Goal: Task Accomplishment & Management: Complete application form

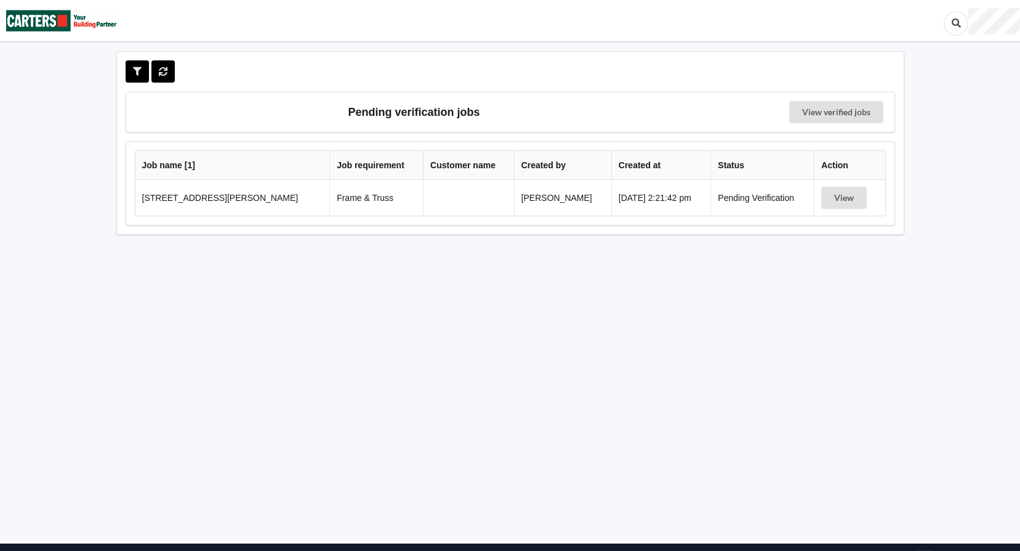
drag, startPoint x: 246, startPoint y: 195, endPoint x: 256, endPoint y: 187, distance: 13.1
click at [249, 192] on td "[STREET_ADDRESS][PERSON_NAME]" at bounding box center [232, 198] width 195 height 36
click at [845, 196] on button "View" at bounding box center [844, 198] width 46 height 22
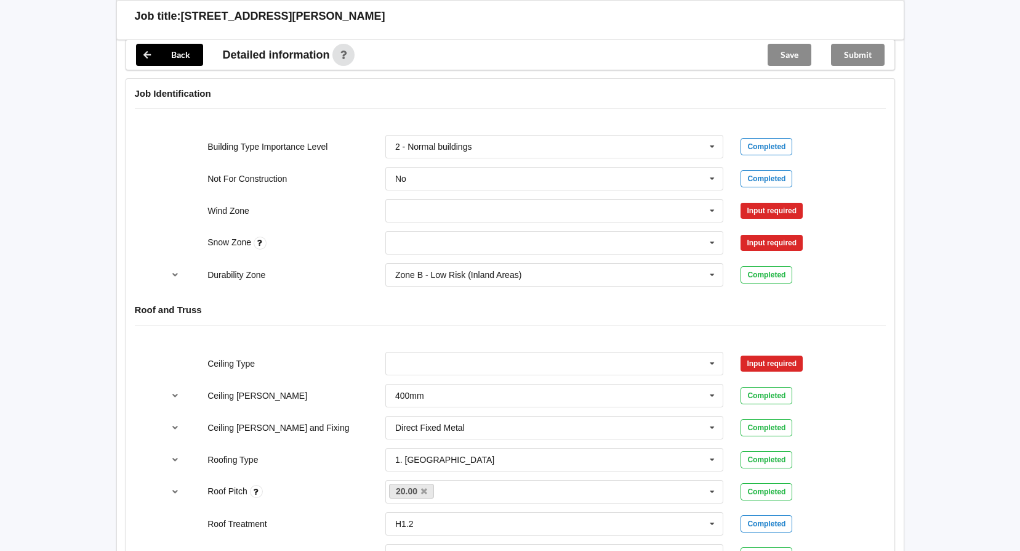
scroll to position [431, 0]
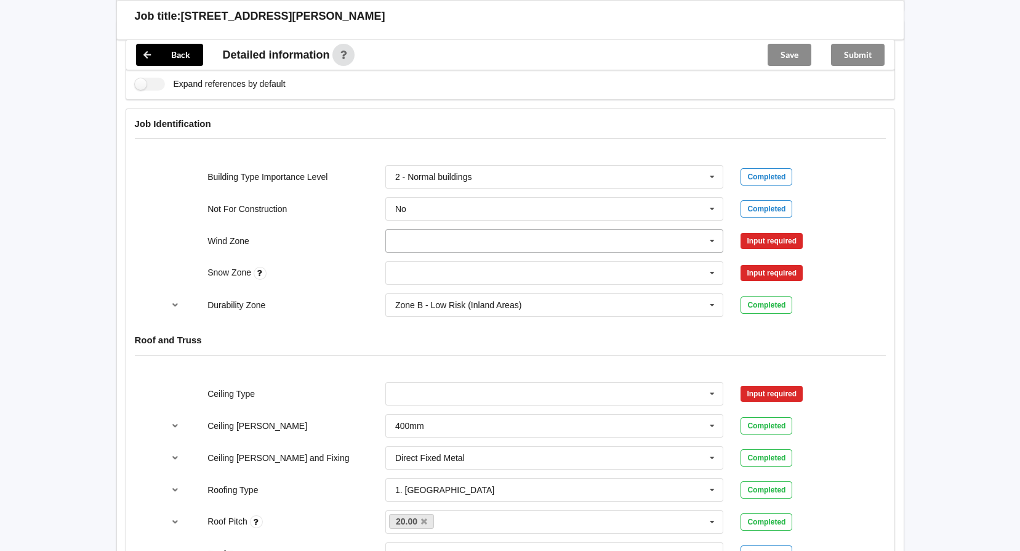
click at [712, 246] on icon at bounding box center [712, 241] width 18 height 23
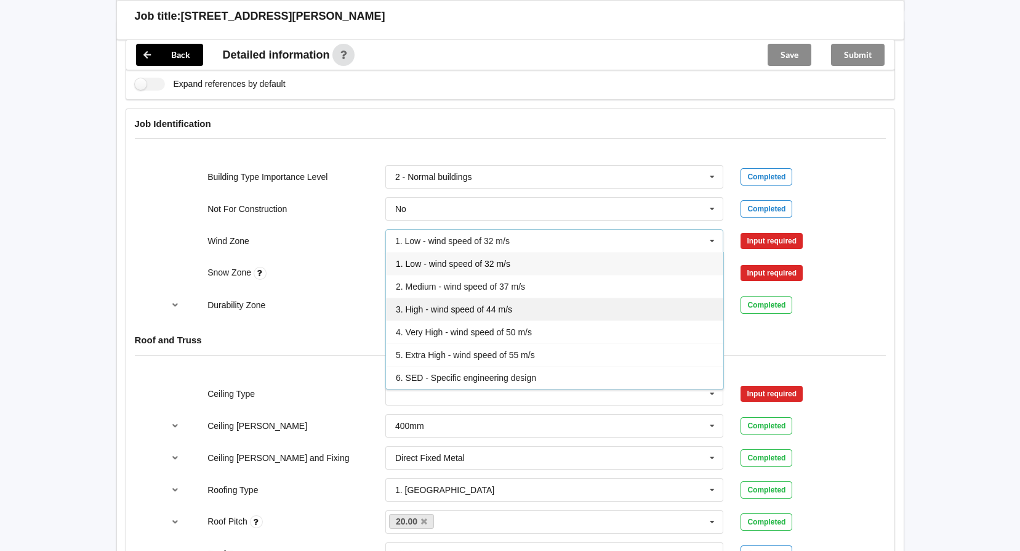
click at [453, 311] on span "3. High - wind speed of 44 m/s" at bounding box center [454, 309] width 116 height 10
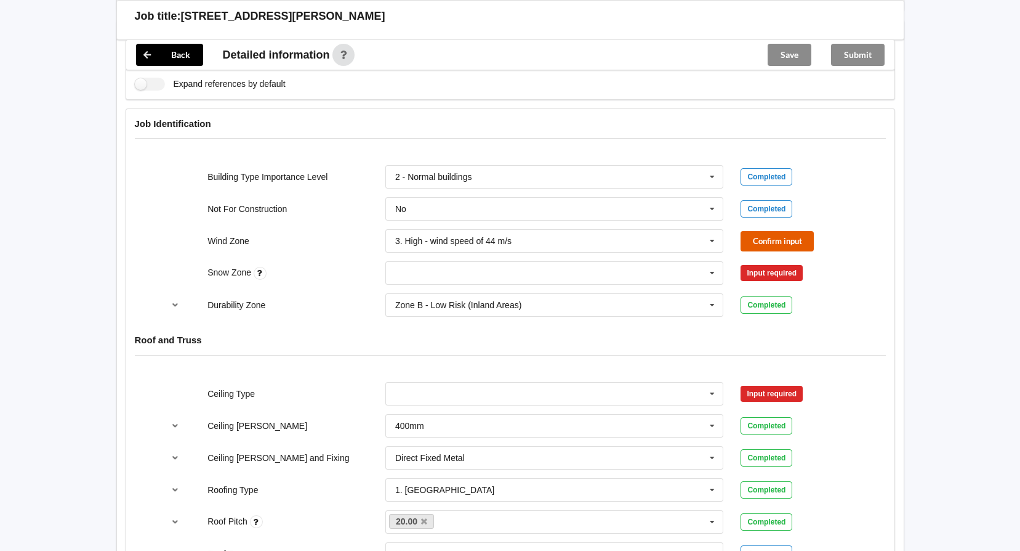
click at [759, 242] on button "Confirm input" at bounding box center [777, 241] width 73 height 20
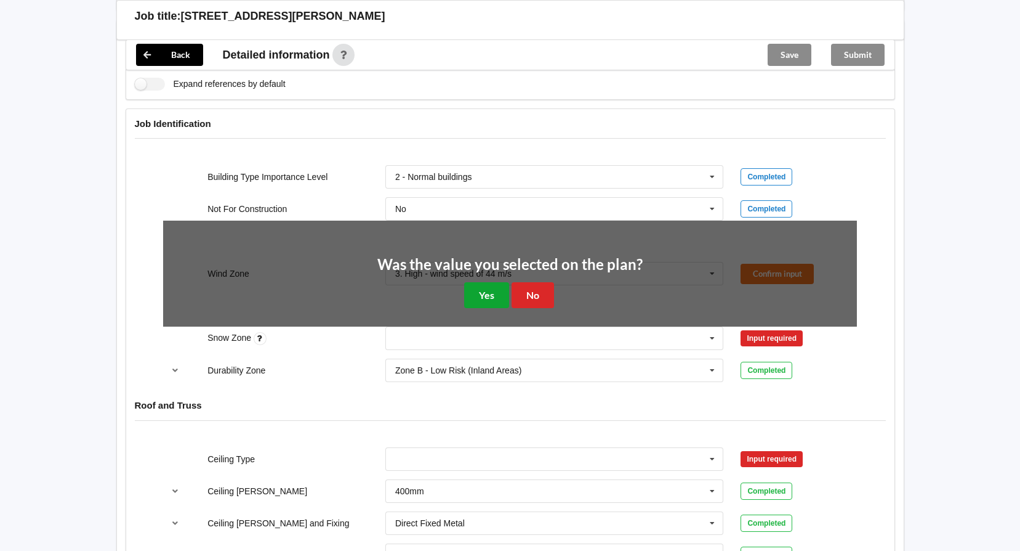
click at [469, 287] on button "Yes" at bounding box center [486, 294] width 45 height 25
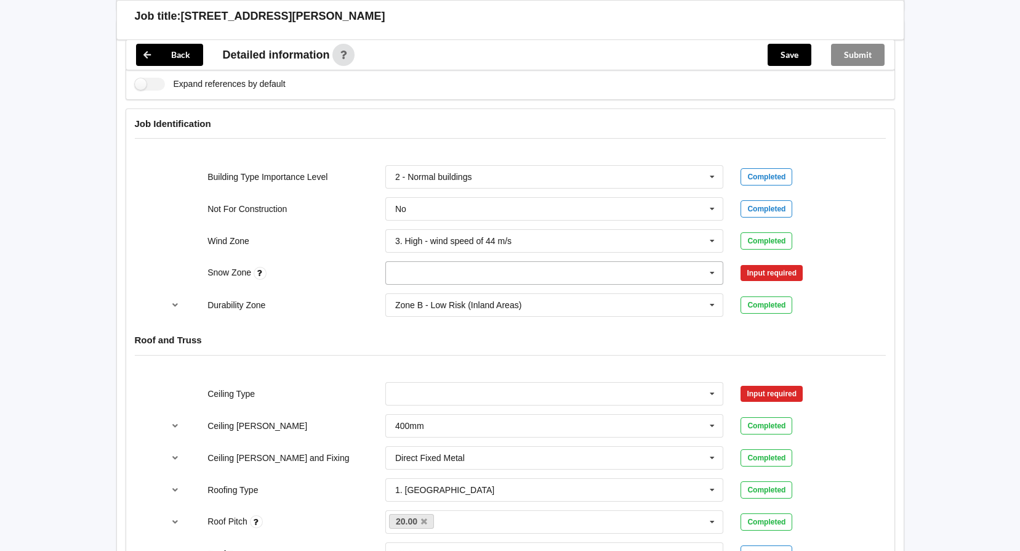
click at [499, 275] on input "text" at bounding box center [555, 273] width 337 height 22
click at [424, 292] on div "N0" at bounding box center [554, 295] width 337 height 23
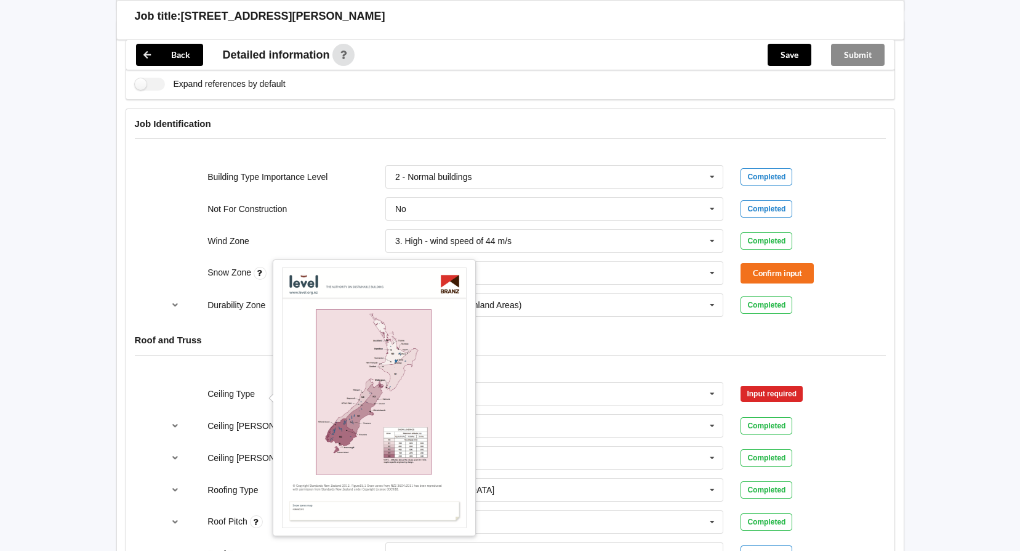
click at [254, 271] on icon at bounding box center [260, 273] width 13 height 13
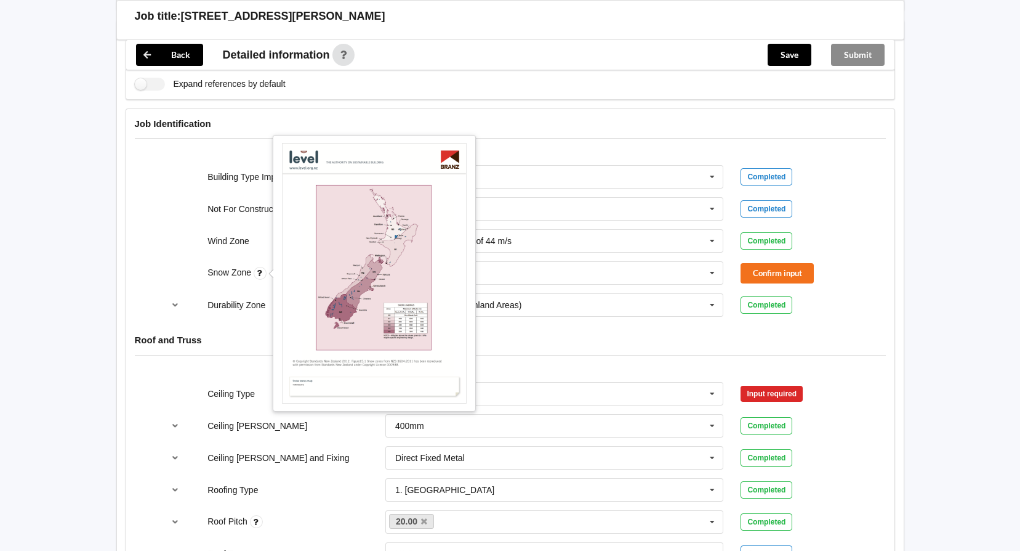
click at [260, 275] on icon at bounding box center [260, 273] width 13 height 13
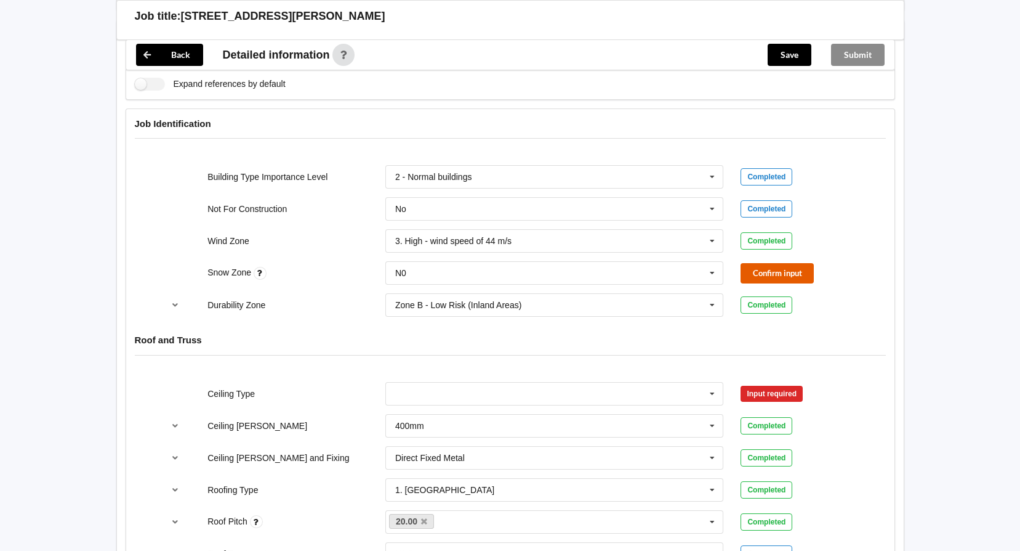
click at [760, 281] on button "Confirm input" at bounding box center [777, 273] width 73 height 20
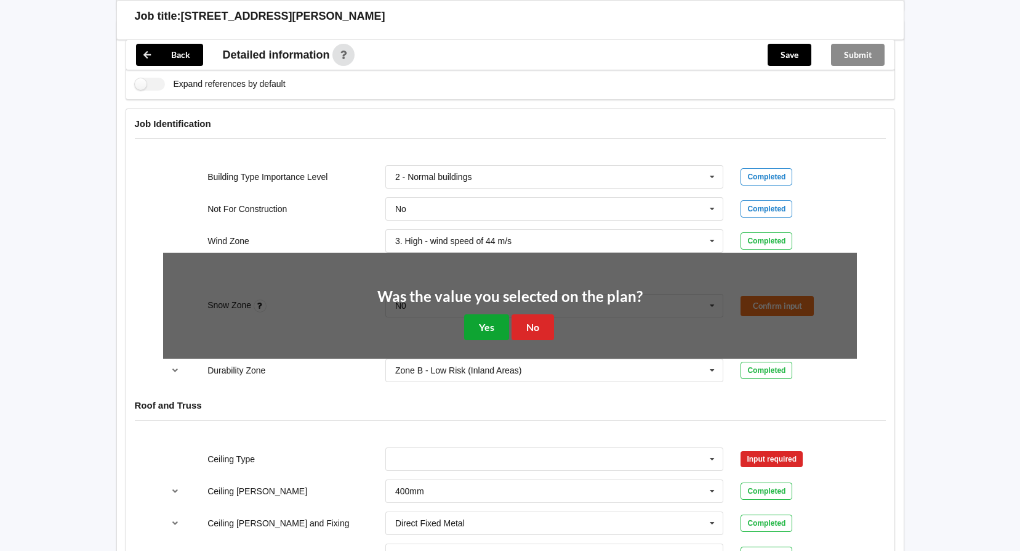
click at [483, 323] on button "Yes" at bounding box center [486, 326] width 45 height 25
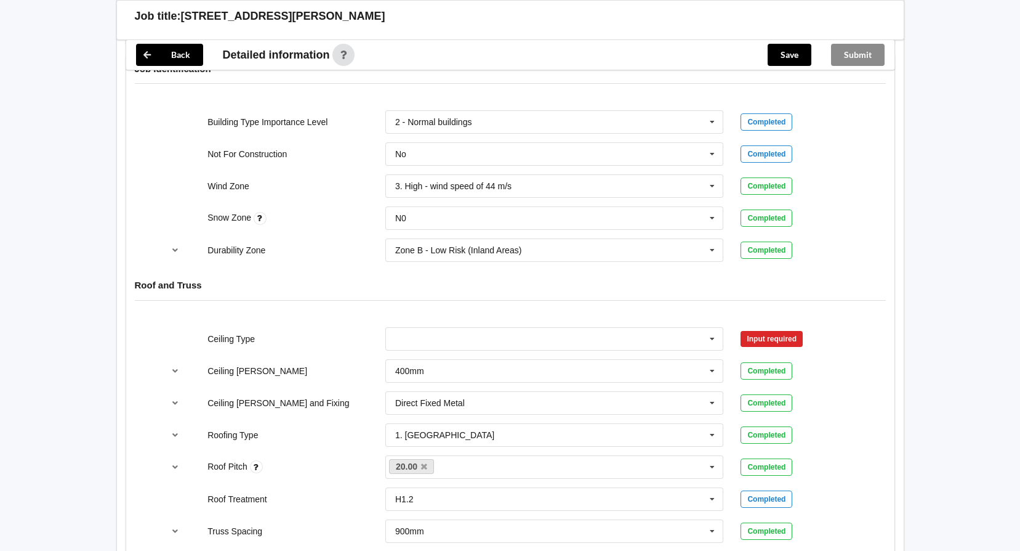
scroll to position [554, 0]
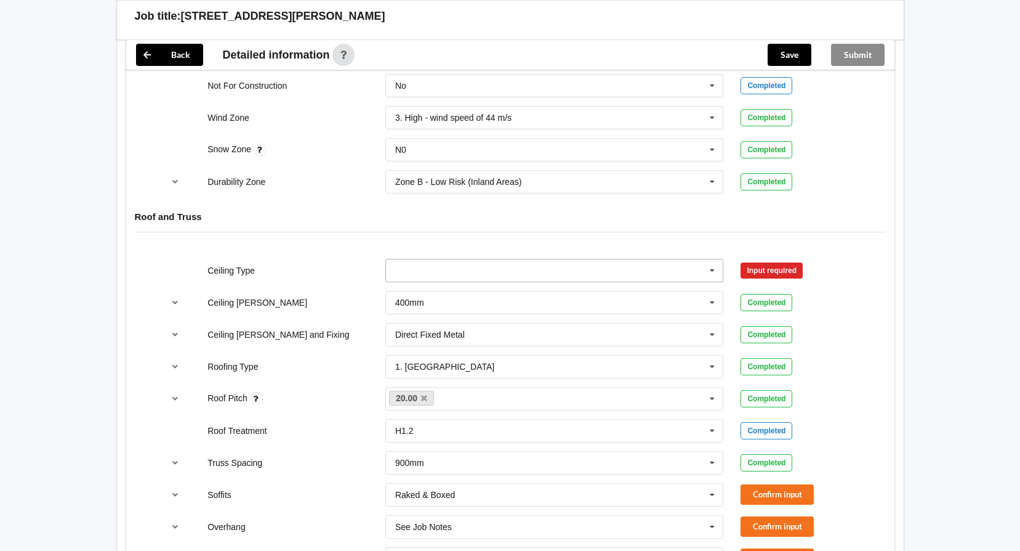
click at [698, 267] on input "text" at bounding box center [555, 270] width 337 height 22
click at [336, 371] on div "Roofing Type" at bounding box center [288, 366] width 178 height 12
click at [517, 274] on input "text" at bounding box center [555, 270] width 337 height 22
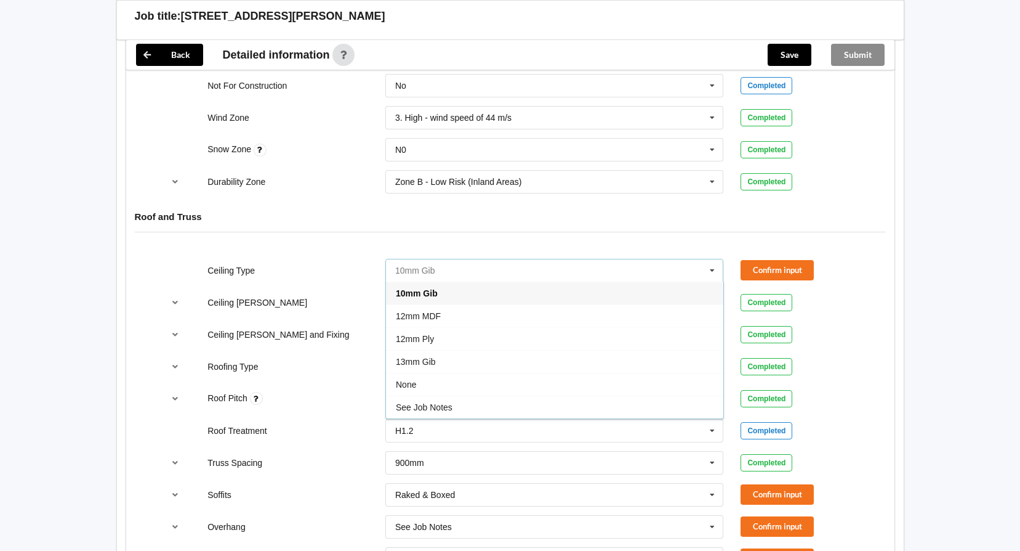
click at [506, 270] on input "text" at bounding box center [555, 270] width 337 height 22
click at [810, 236] on div "Roof and Truss" at bounding box center [510, 225] width 768 height 47
click at [594, 342] on input "text" at bounding box center [555, 334] width 337 height 22
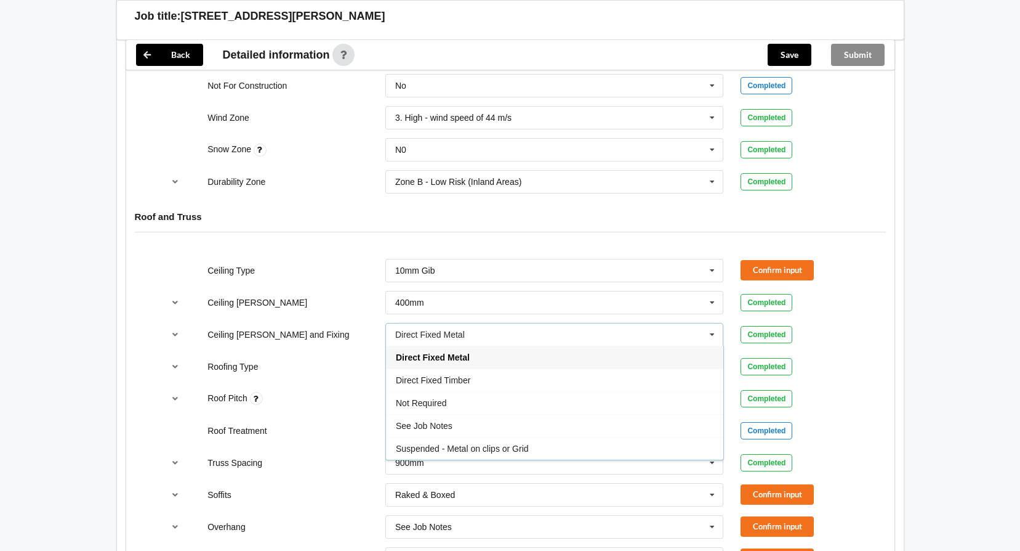
click at [847, 206] on div "Roof and Truss" at bounding box center [510, 225] width 768 height 47
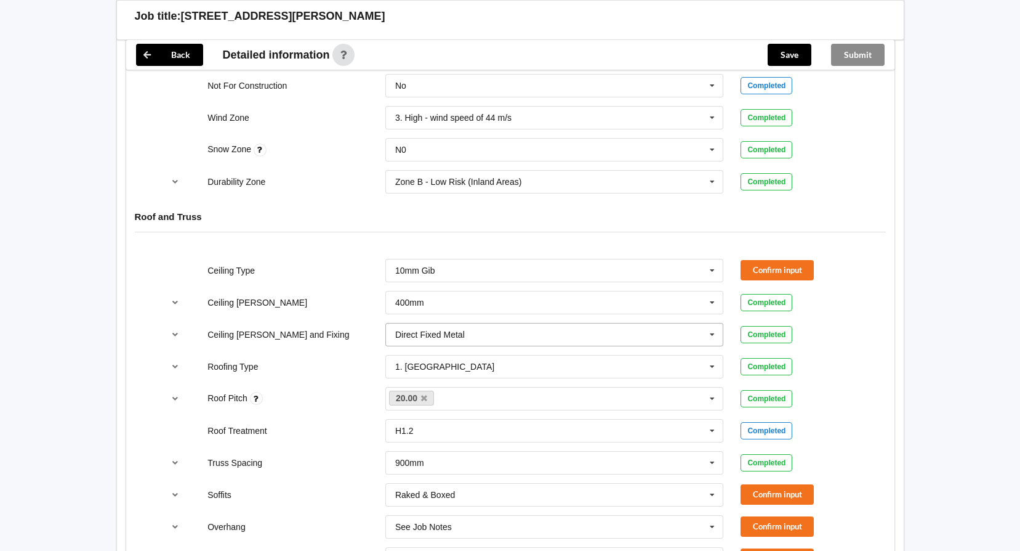
click at [704, 333] on icon at bounding box center [712, 334] width 18 height 23
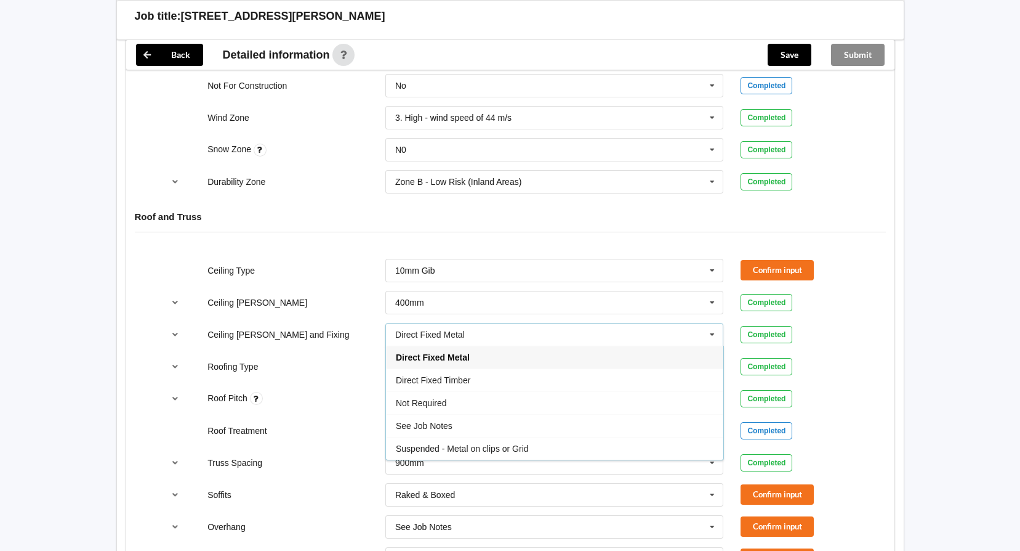
click at [882, 315] on div "Ceiling Type 10mm Gib 10mm Gib 12mm MDF 12mm Ply 13mm Gib None See Job Notes Co…" at bounding box center [510, 494] width 768 height 489
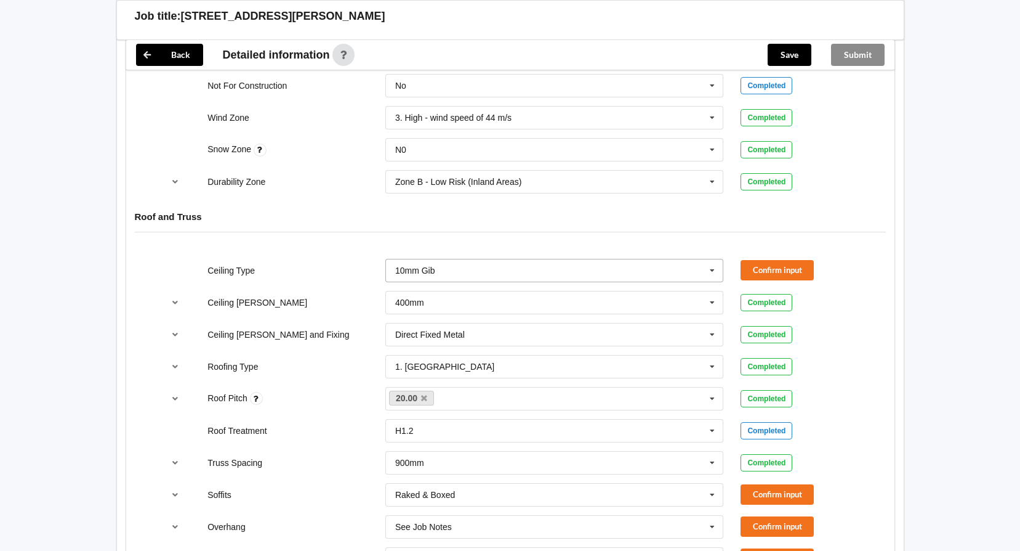
drag, startPoint x: 715, startPoint y: 272, endPoint x: 655, endPoint y: 279, distance: 60.7
click at [715, 272] on icon at bounding box center [712, 270] width 18 height 23
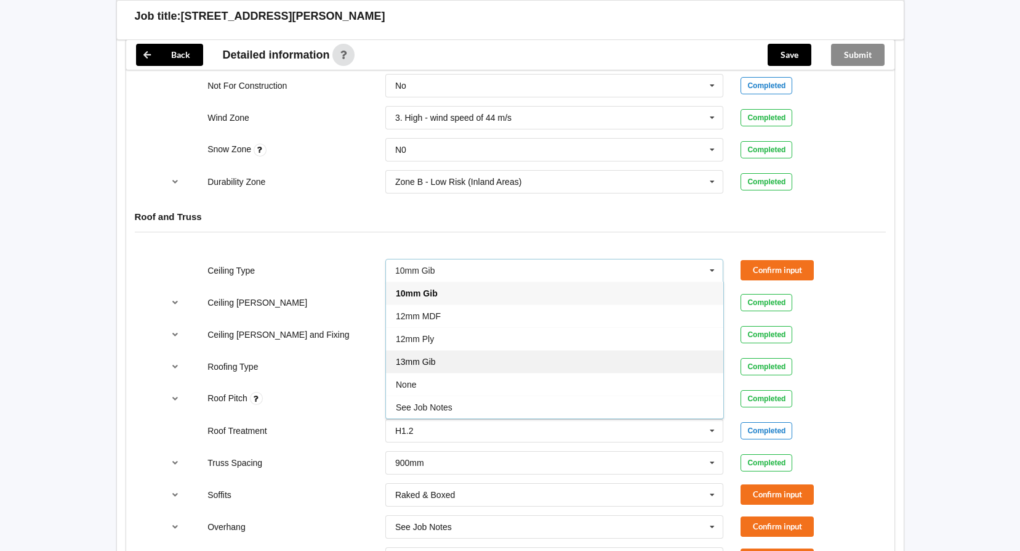
click at [445, 358] on div "13mm Gib" at bounding box center [554, 361] width 337 height 23
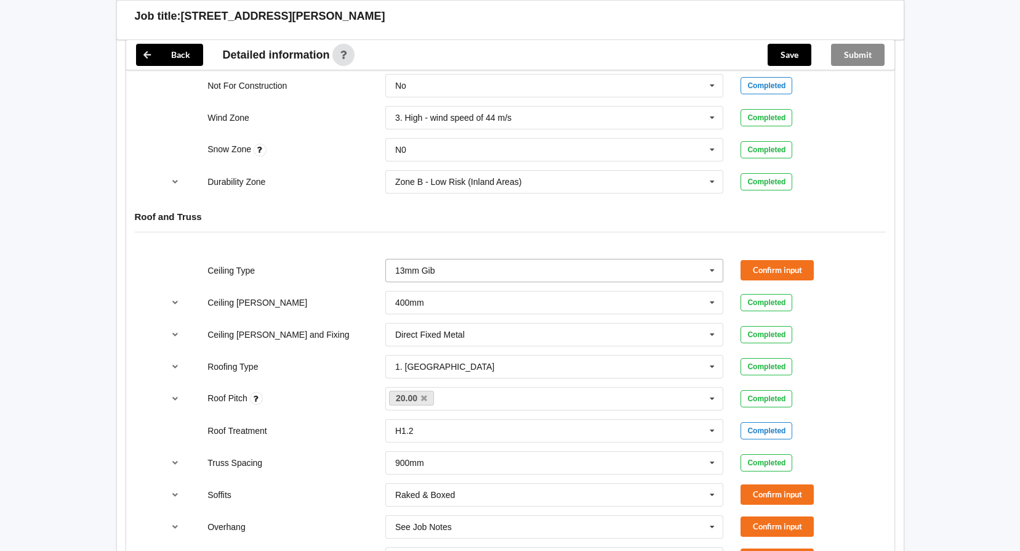
click at [706, 266] on icon at bounding box center [712, 270] width 18 height 23
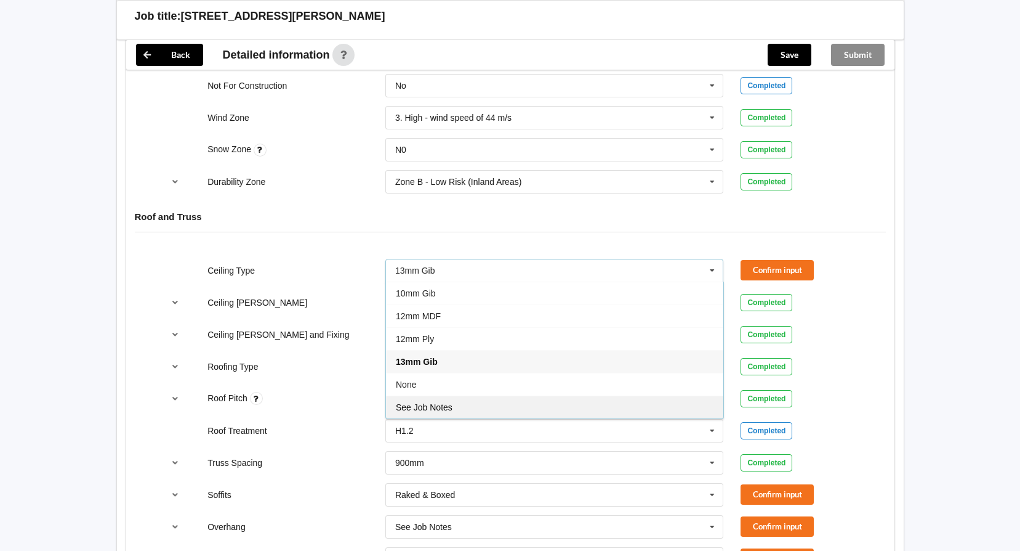
click at [406, 402] on span "See Job Notes" at bounding box center [424, 407] width 57 height 10
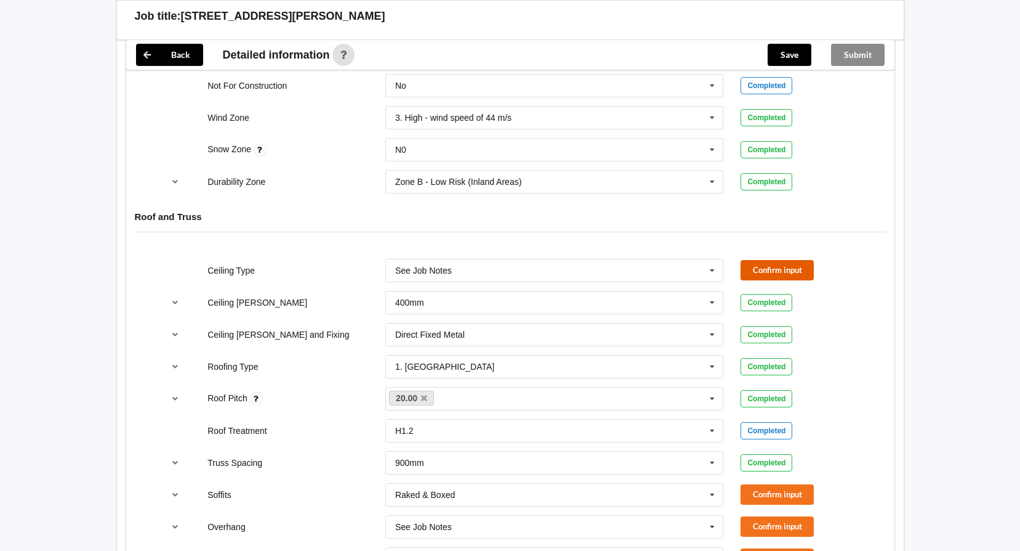
click at [780, 272] on button "Confirm input" at bounding box center [777, 270] width 73 height 20
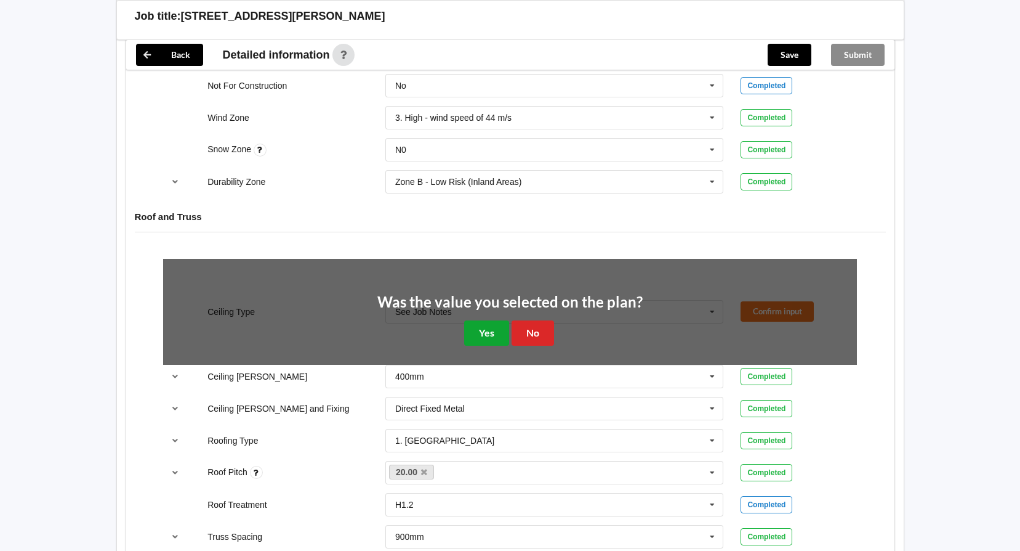
click at [486, 335] on button "Yes" at bounding box center [486, 332] width 45 height 25
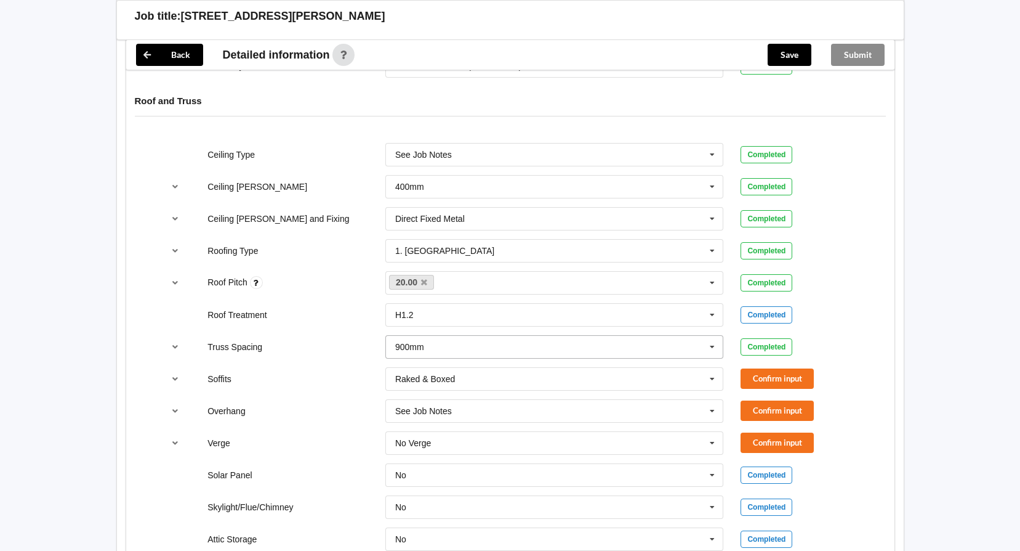
scroll to position [677, 0]
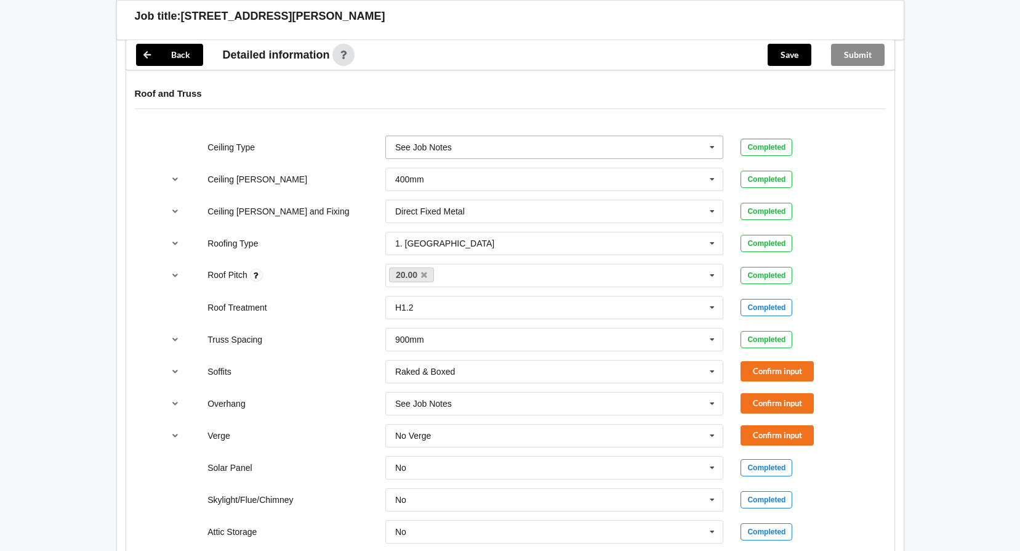
click at [653, 155] on input "text" at bounding box center [555, 147] width 337 height 22
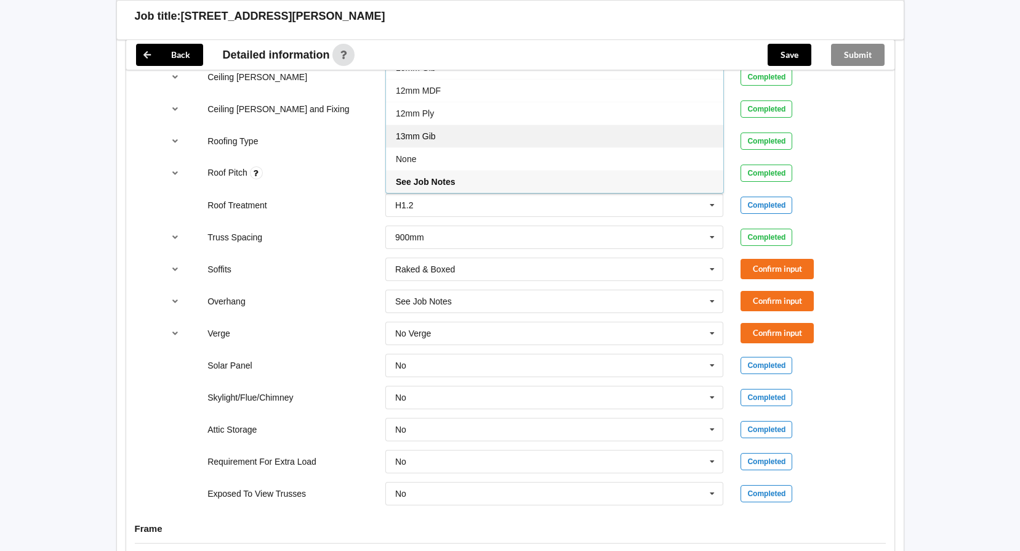
scroll to position [739, 0]
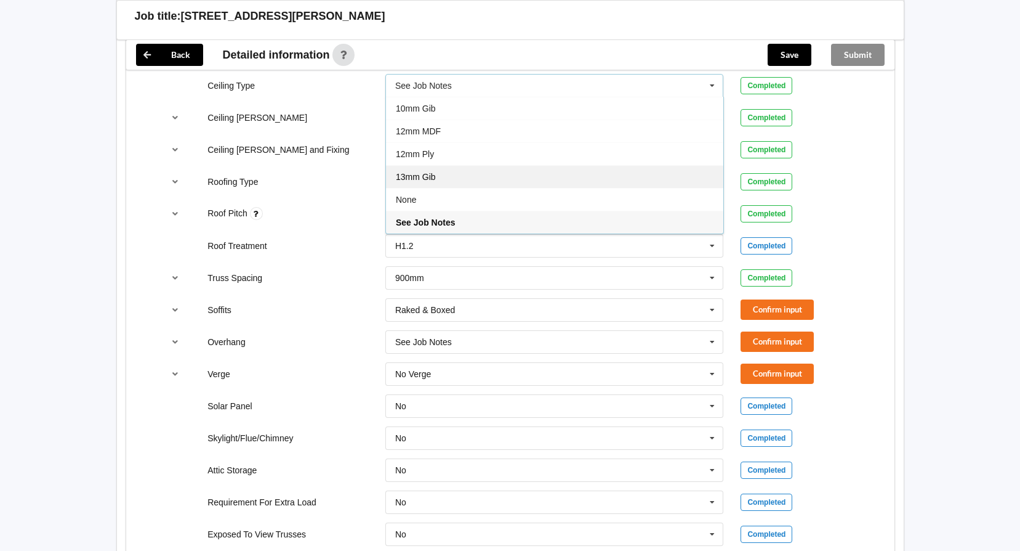
click at [445, 175] on div "13mm Gib" at bounding box center [554, 176] width 337 height 23
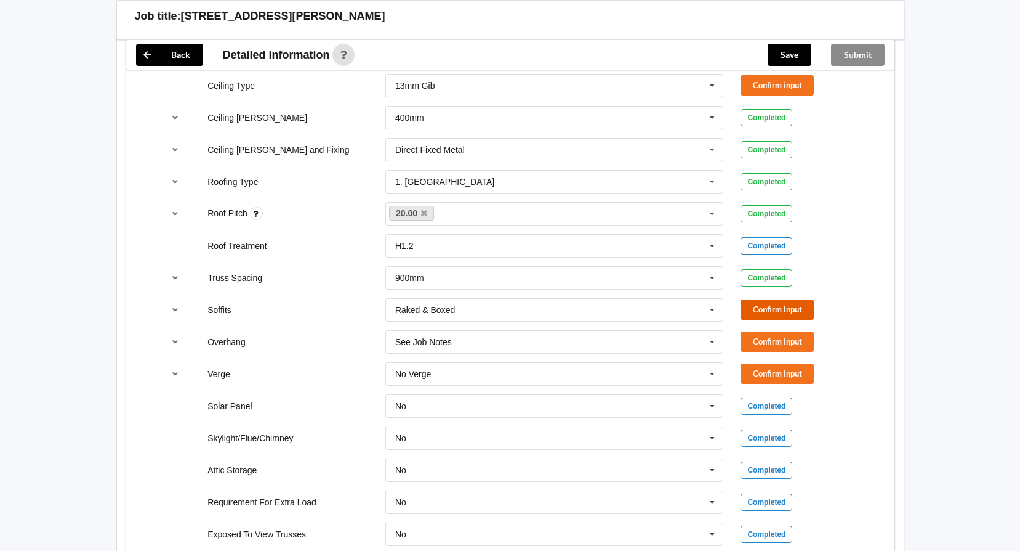
click at [792, 313] on button "Confirm input" at bounding box center [777, 309] width 73 height 20
click at [980, 453] on div "Back Delete Job title: [STREET_ADDRESS][PERSON_NAME], Manurewa Customer name : …" at bounding box center [510, 212] width 1020 height 1902
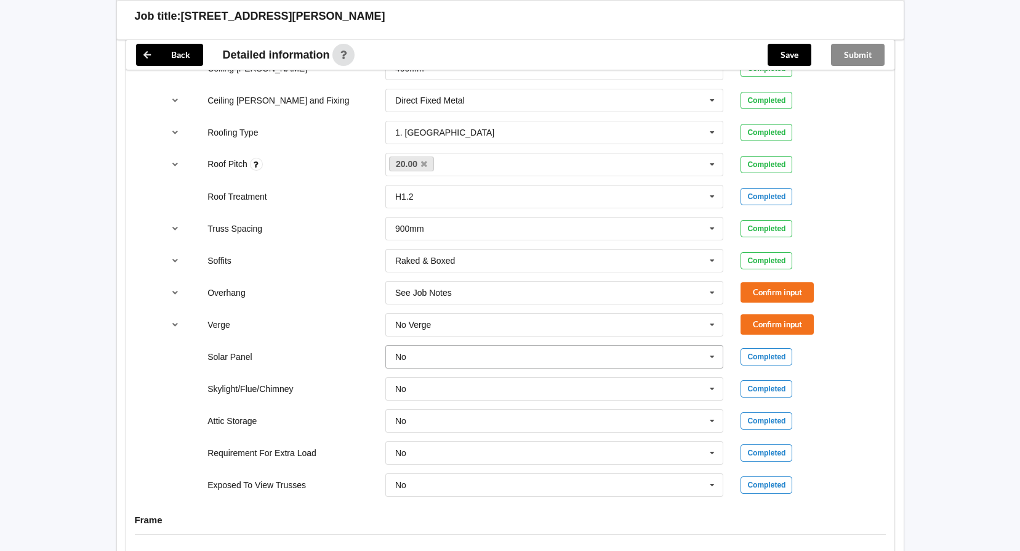
scroll to position [862, 0]
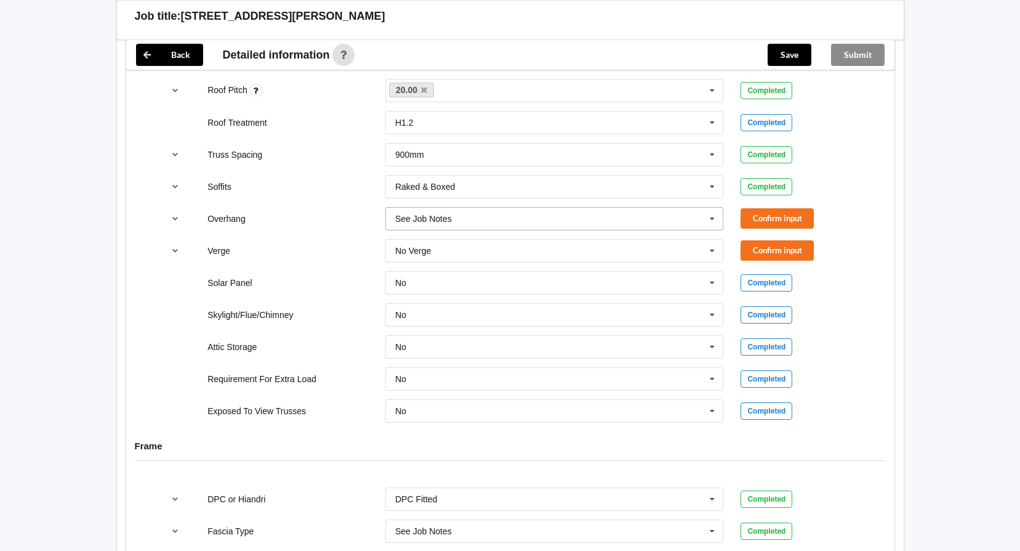
click at [712, 219] on icon at bounding box center [712, 219] width 18 height 23
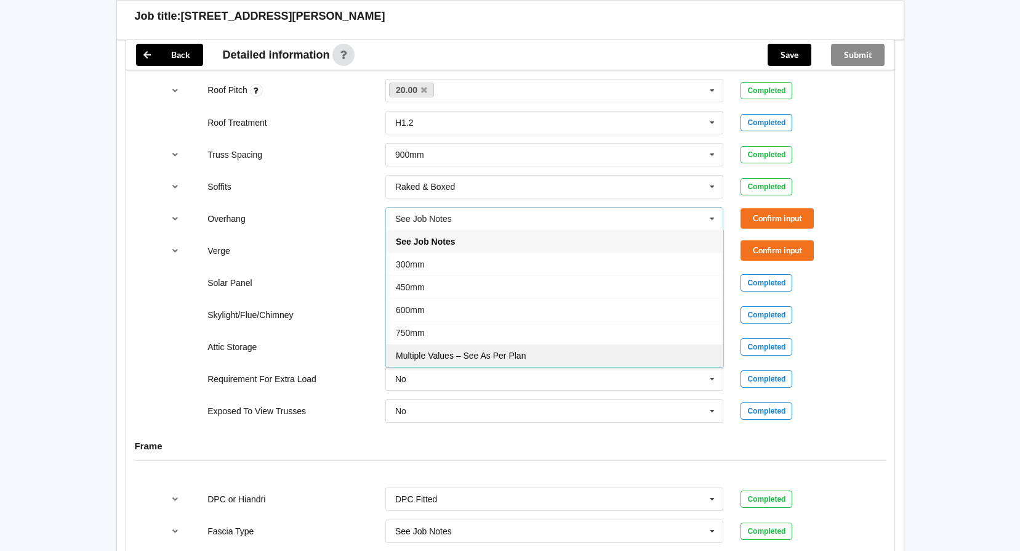
click at [509, 358] on span "Multiple Values – See As Per Plan" at bounding box center [461, 355] width 130 height 10
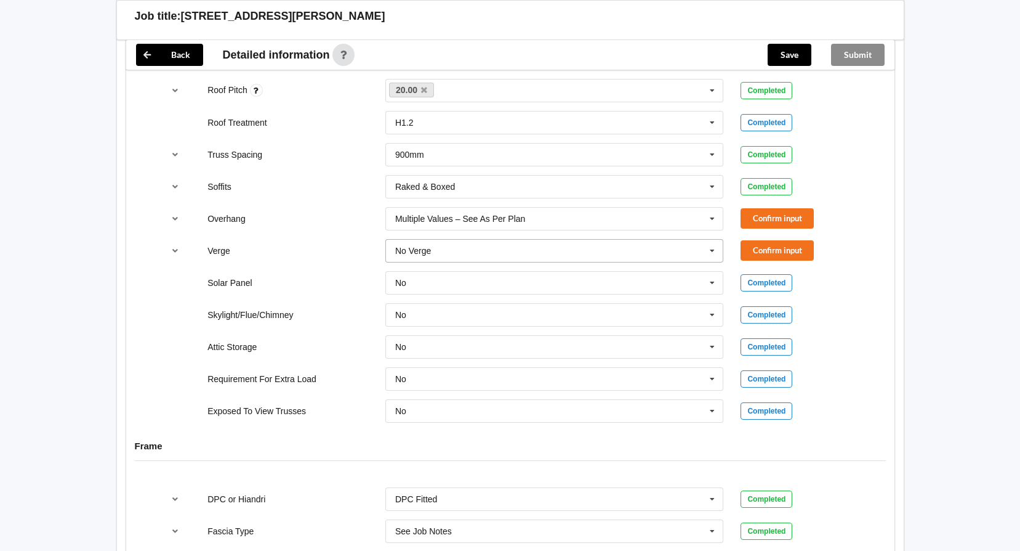
click at [711, 249] on icon at bounding box center [712, 251] width 18 height 23
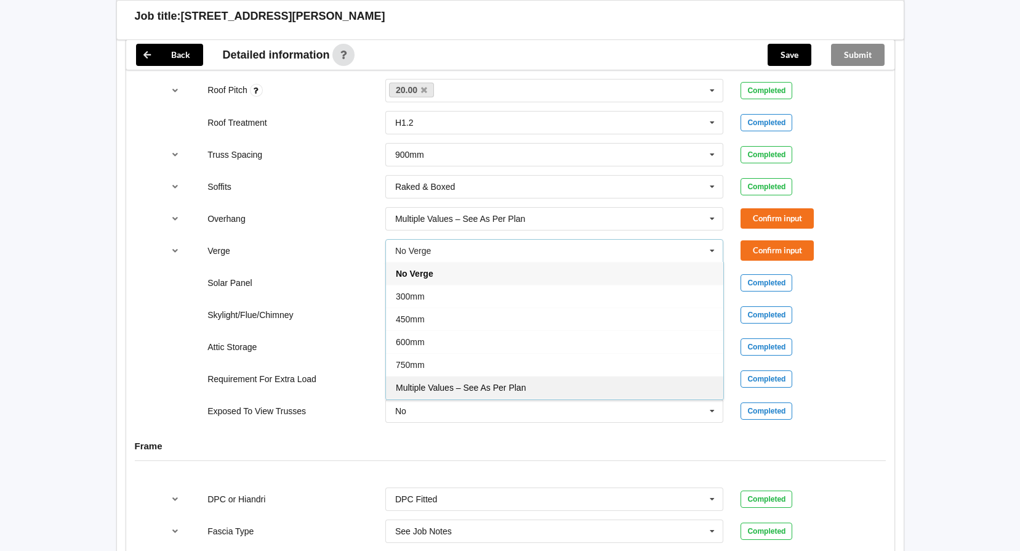
click at [571, 377] on div "Multiple Values – See As Per Plan" at bounding box center [554, 387] width 337 height 23
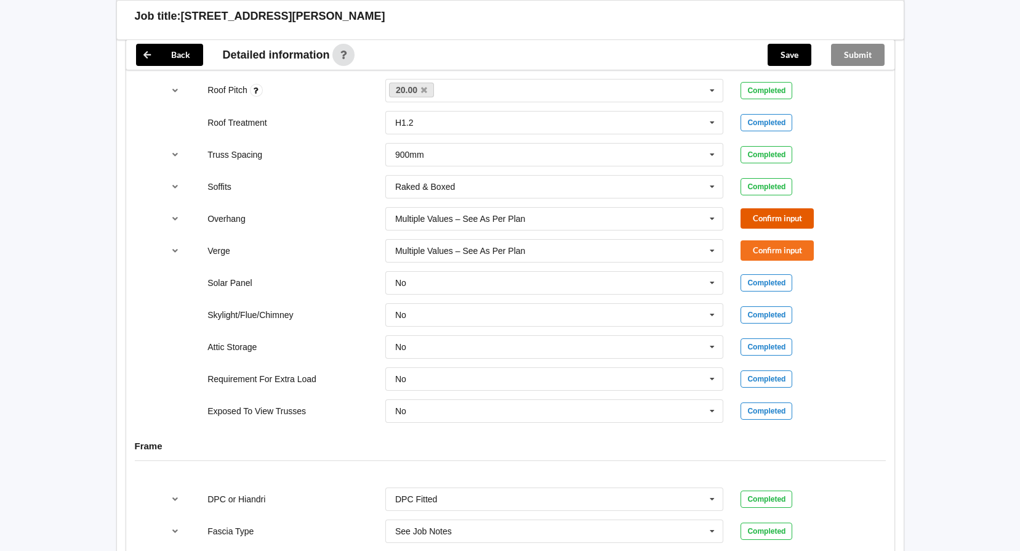
click at [800, 215] on button "Confirm input" at bounding box center [777, 218] width 73 height 20
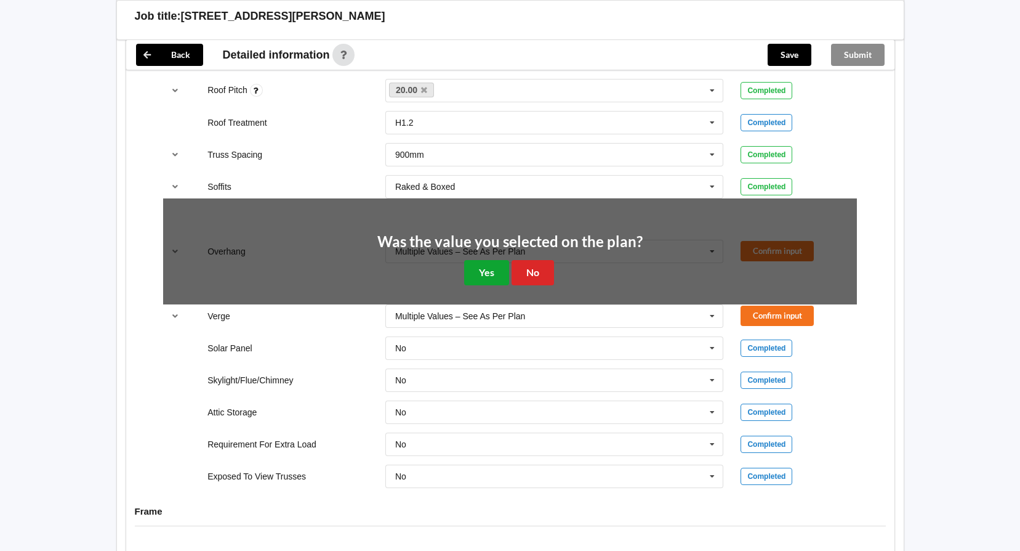
click at [481, 270] on button "Yes" at bounding box center [486, 272] width 45 height 25
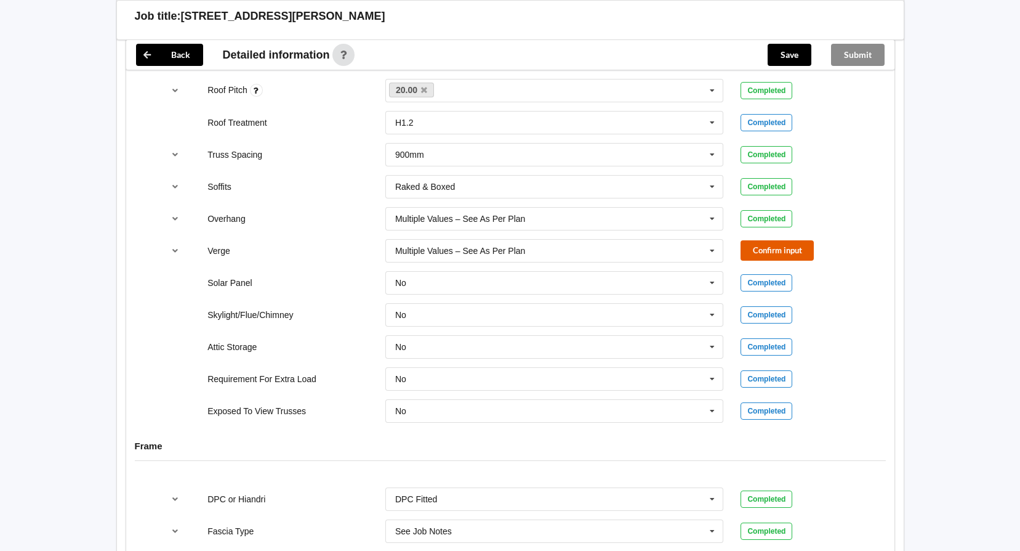
click at [785, 252] on button "Confirm input" at bounding box center [777, 250] width 73 height 20
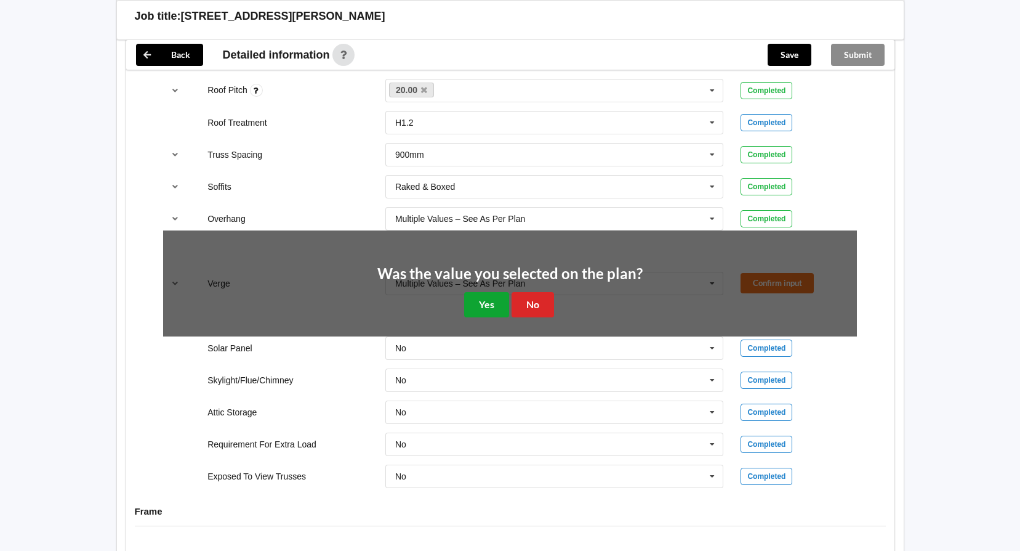
click at [481, 306] on button "Yes" at bounding box center [486, 304] width 45 height 25
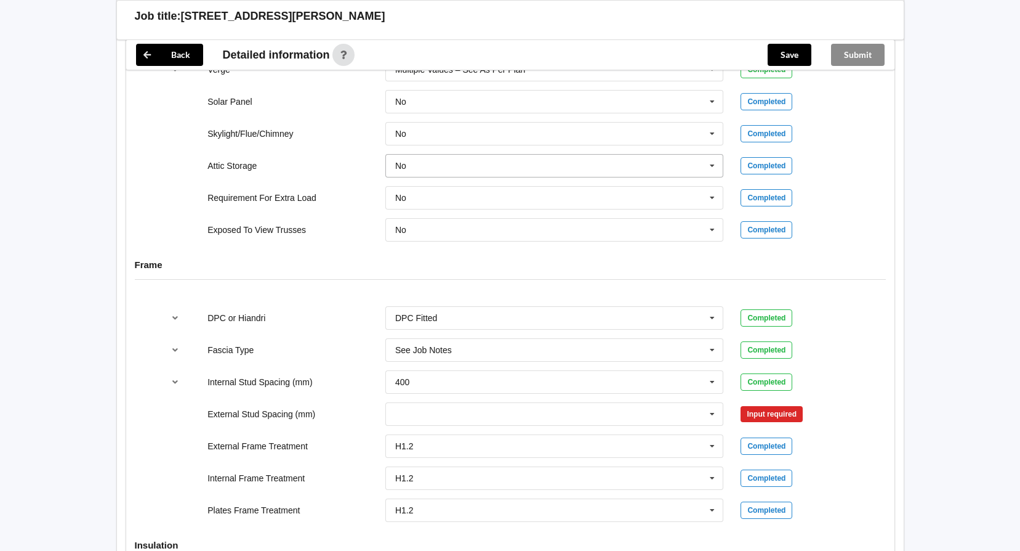
scroll to position [1047, 0]
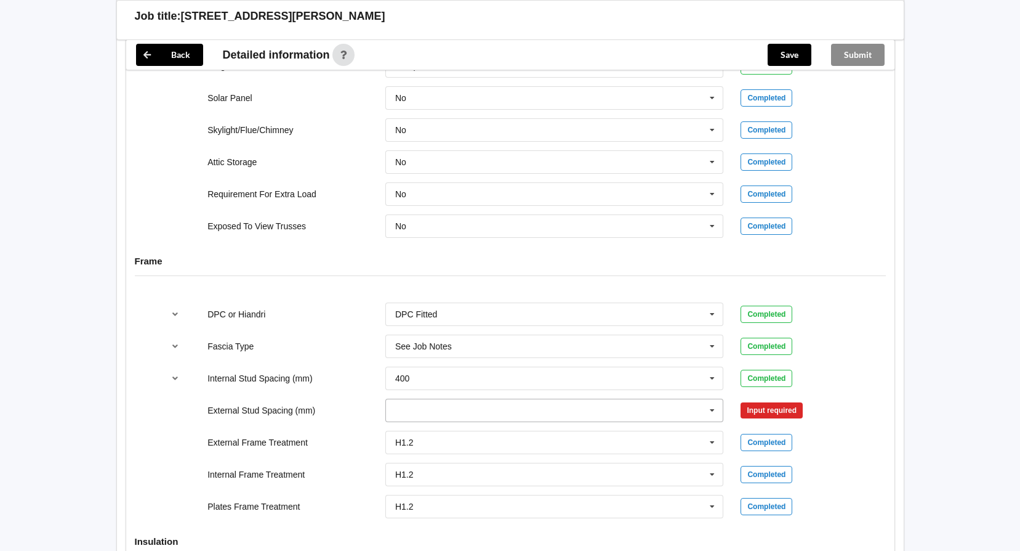
click at [448, 416] on input "text" at bounding box center [555, 410] width 337 height 22
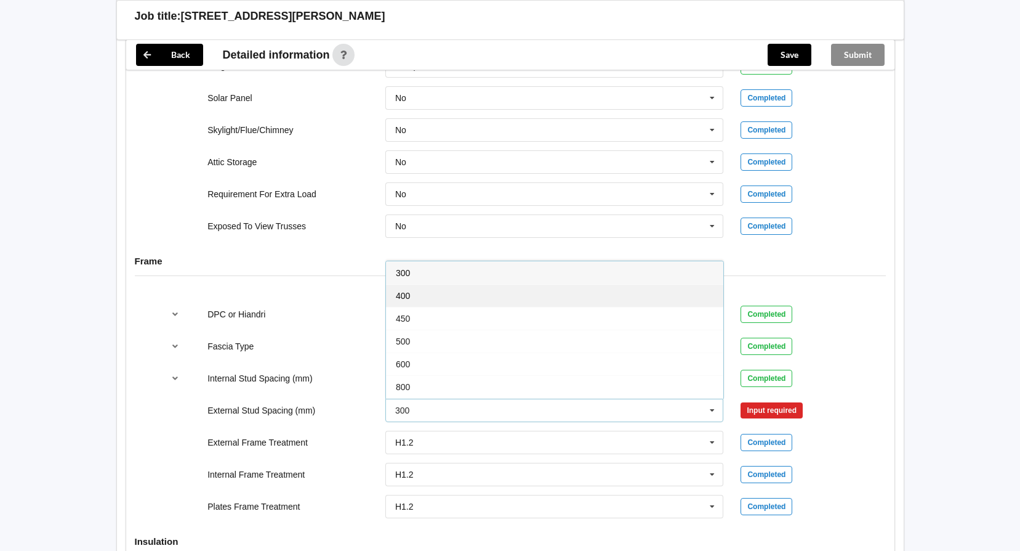
click at [413, 301] on div "400" at bounding box center [554, 295] width 337 height 23
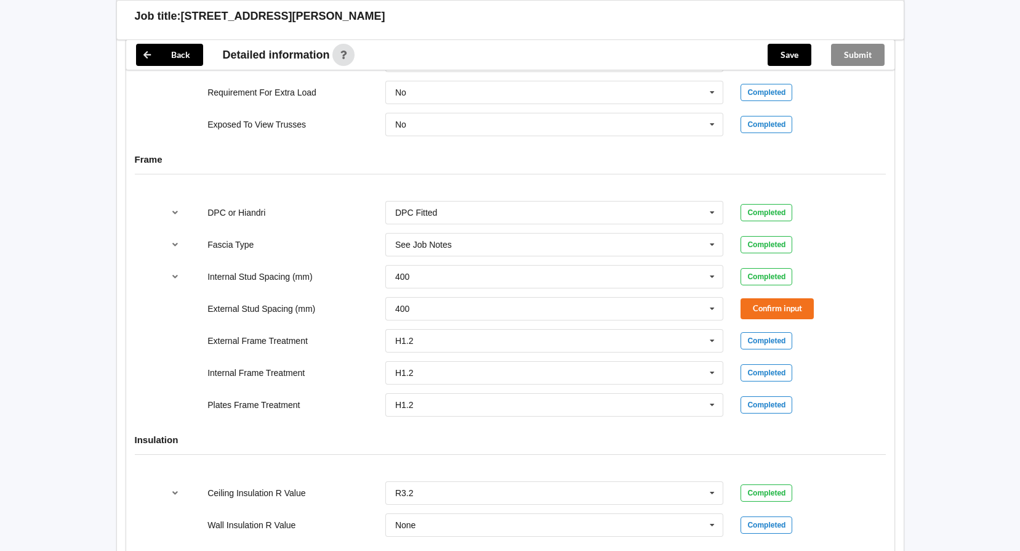
scroll to position [1170, 0]
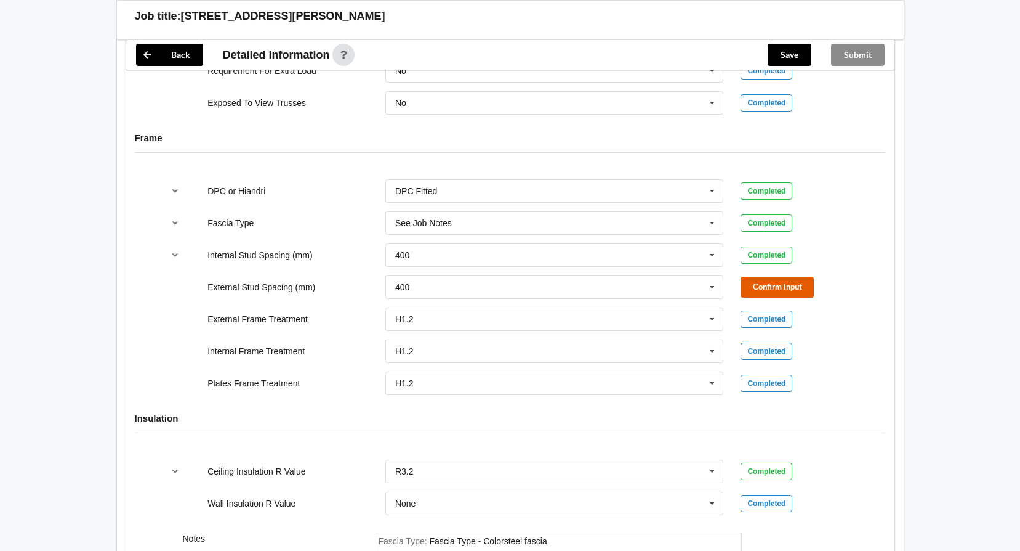
click at [794, 284] on button "Confirm input" at bounding box center [777, 286] width 73 height 20
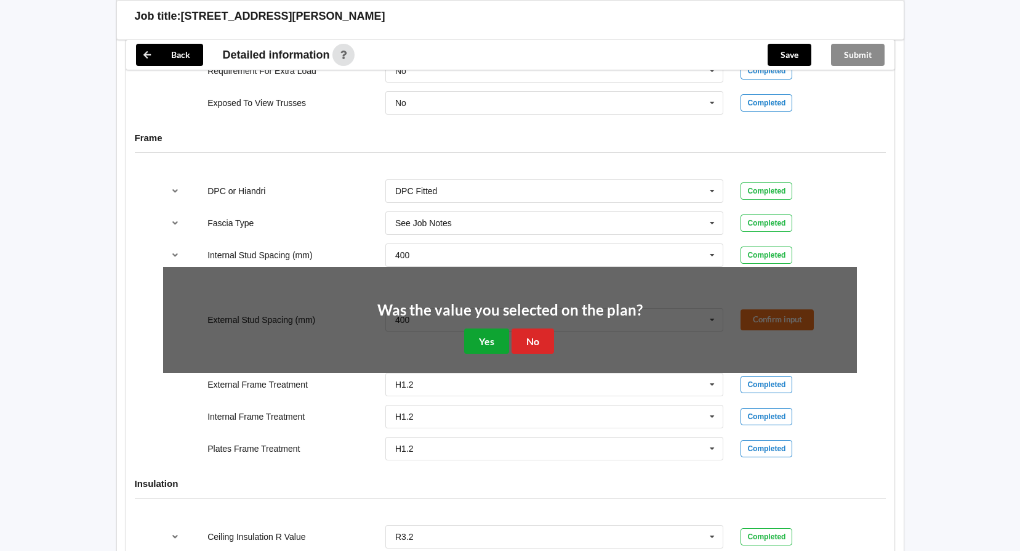
click at [495, 342] on button "Yes" at bounding box center [486, 340] width 45 height 25
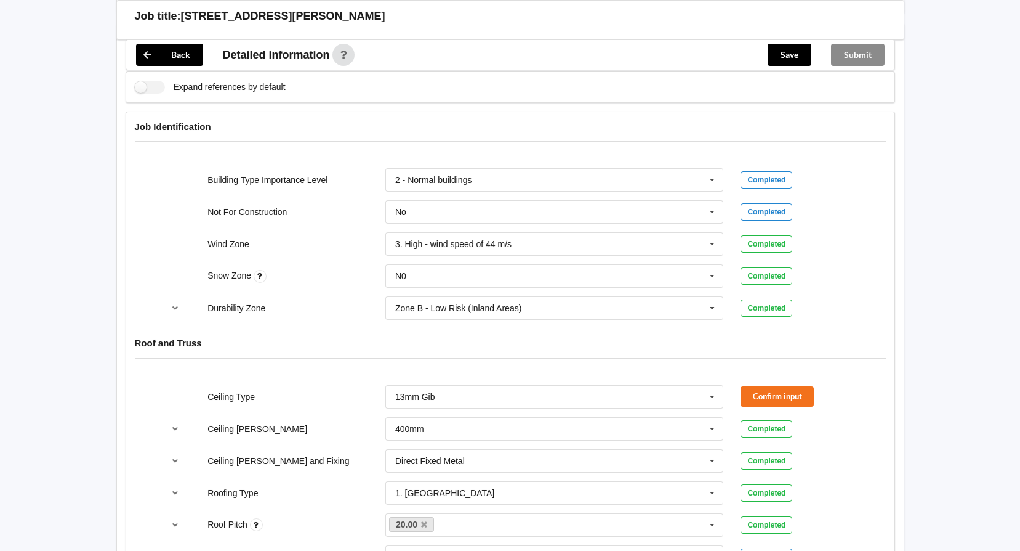
scroll to position [368, 0]
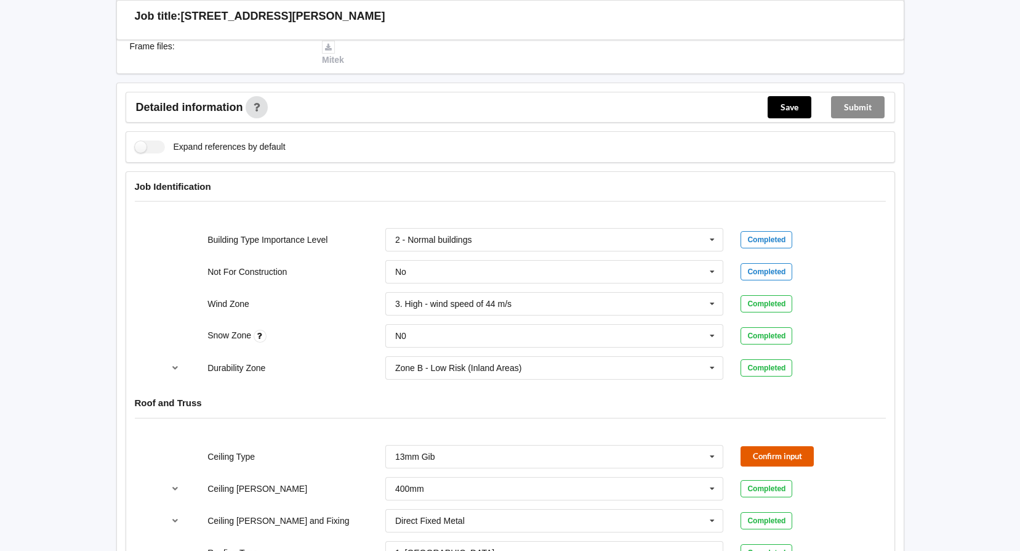
click at [798, 453] on button "Confirm input" at bounding box center [777, 456] width 73 height 20
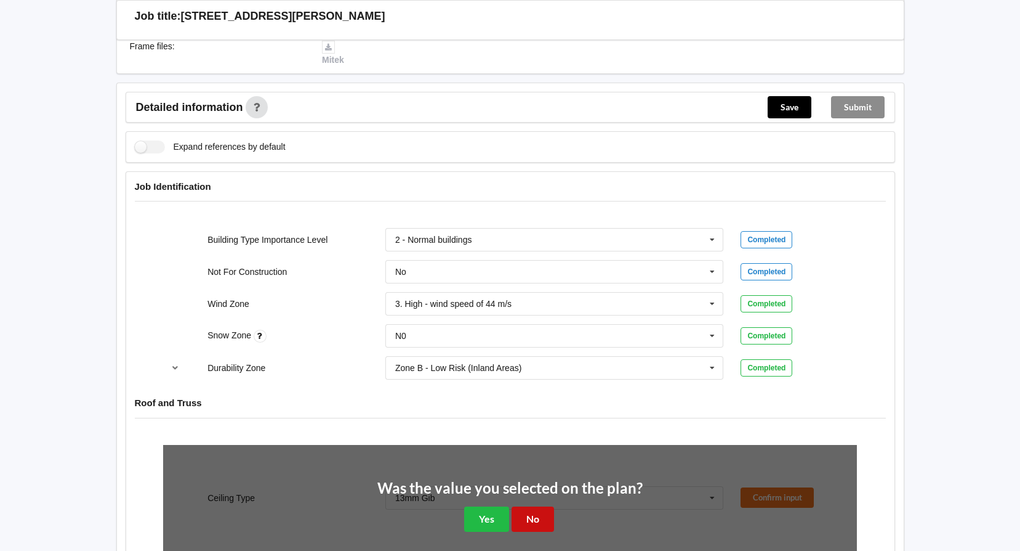
click at [532, 515] on button "No" at bounding box center [533, 518] width 42 height 25
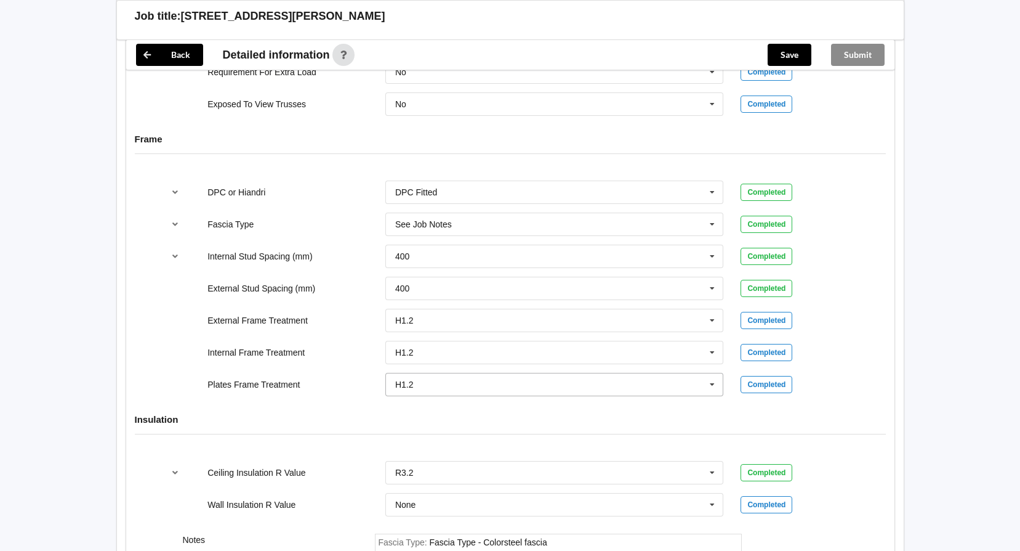
scroll to position [1353, 0]
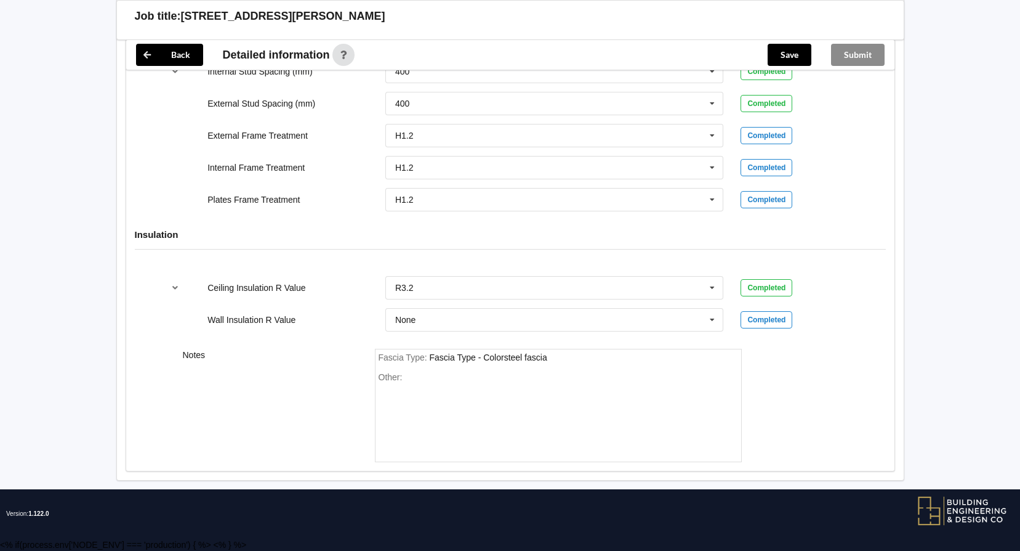
click at [850, 55] on div "Submit" at bounding box center [857, 55] width 73 height 30
click at [780, 46] on button "Save" at bounding box center [790, 55] width 44 height 22
click at [870, 54] on button "Submit" at bounding box center [858, 55] width 54 height 22
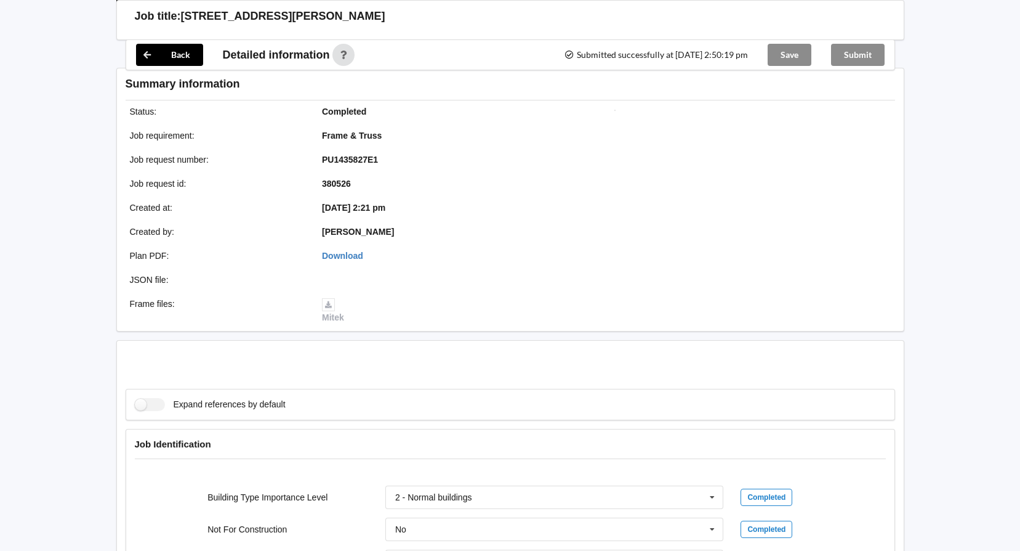
scroll to position [1297, 0]
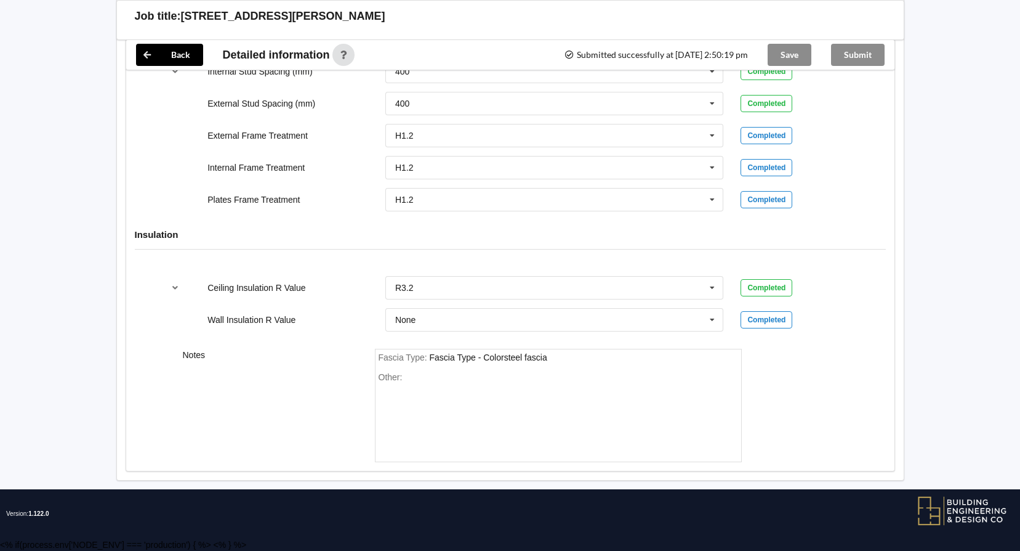
click at [865, 45] on div "Submit" at bounding box center [857, 55] width 73 height 30
